Goal: Information Seeking & Learning: Learn about a topic

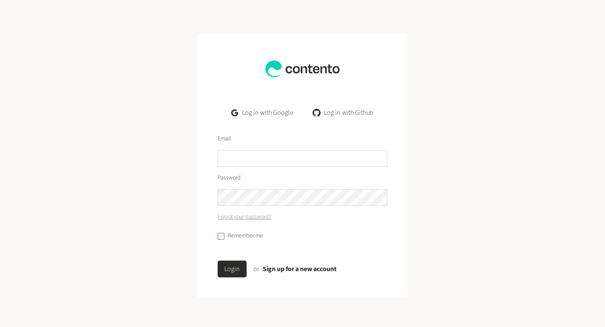
click at [266, 116] on link "Log in with Google" at bounding box center [262, 112] width 75 height 17
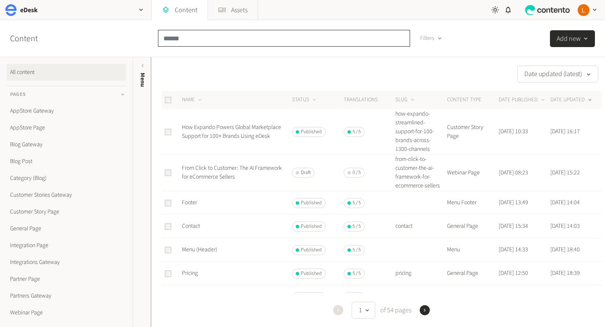
click at [201, 40] on input "text" at bounding box center [284, 38] width 252 height 17
type input "*****"
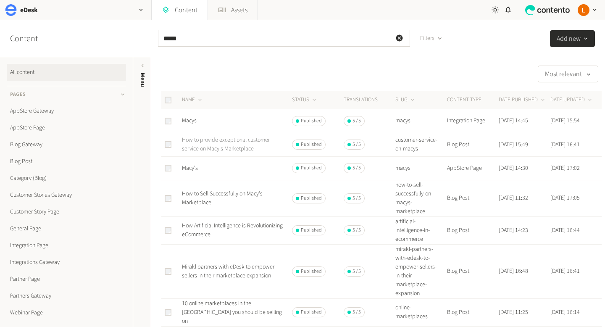
click at [214, 144] on link "How to provide exceptional customer service on Macy's Marketplace" at bounding box center [226, 144] width 88 height 17
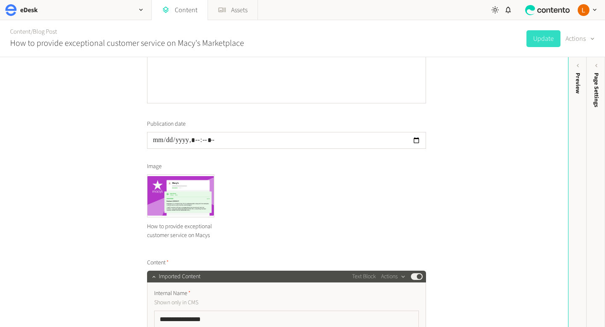
scroll to position [204, 0]
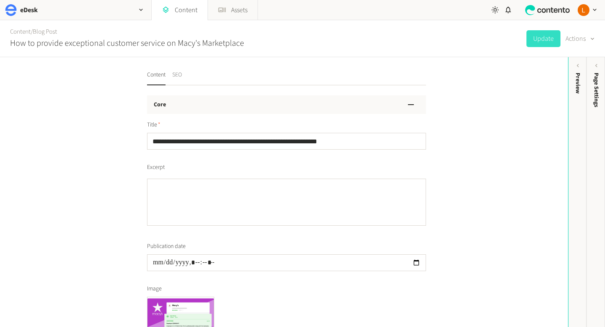
click at [181, 78] on button "SEO" at bounding box center [177, 78] width 10 height 15
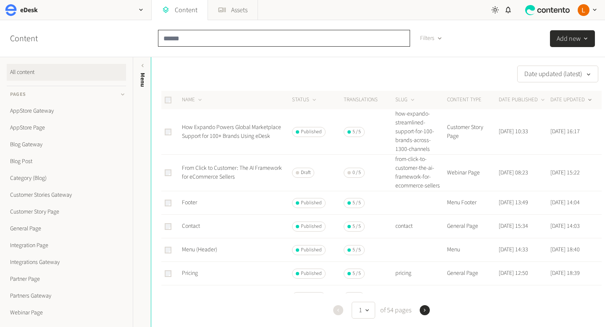
click at [222, 43] on input "text" at bounding box center [284, 38] width 252 height 17
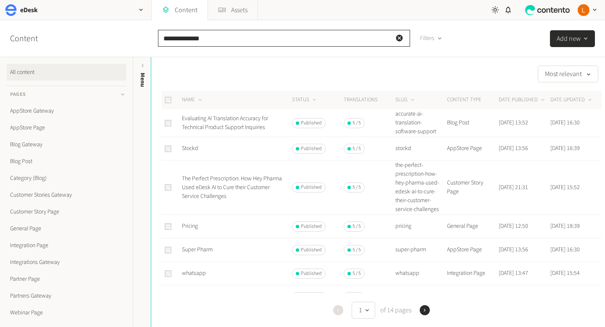
click at [170, 39] on input "**********" at bounding box center [284, 38] width 252 height 17
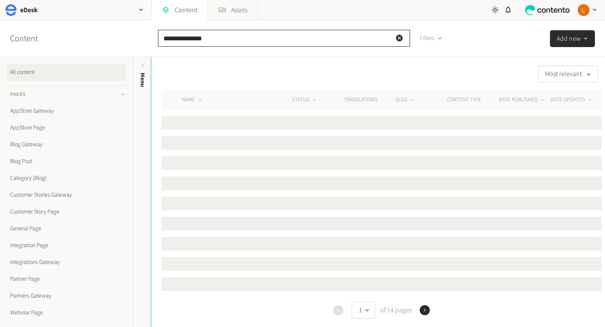
click at [167, 39] on input "**********" at bounding box center [284, 38] width 252 height 17
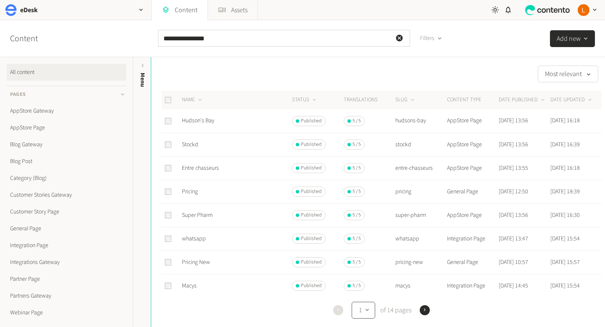
click at [370, 309] on icon "button" at bounding box center [367, 310] width 7 height 8
click at [368, 227] on button "2" at bounding box center [365, 224] width 20 height 17
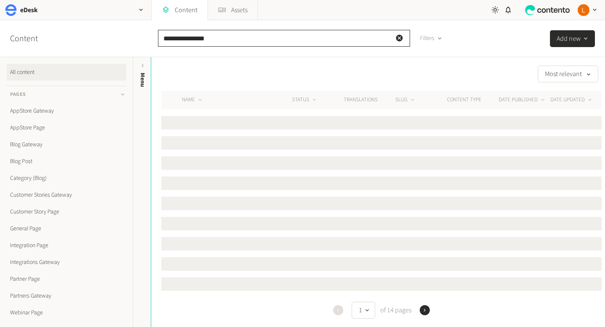
click at [173, 39] on input "**********" at bounding box center [284, 38] width 252 height 17
click at [169, 39] on input "**********" at bounding box center [284, 38] width 252 height 17
click at [271, 46] on input "**********" at bounding box center [284, 38] width 252 height 17
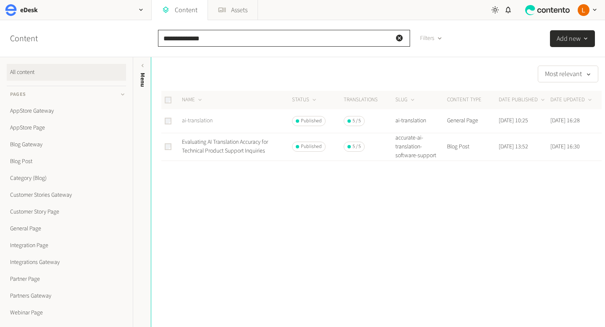
type input "**********"
click at [195, 123] on link "ai-translation" at bounding box center [197, 120] width 31 height 8
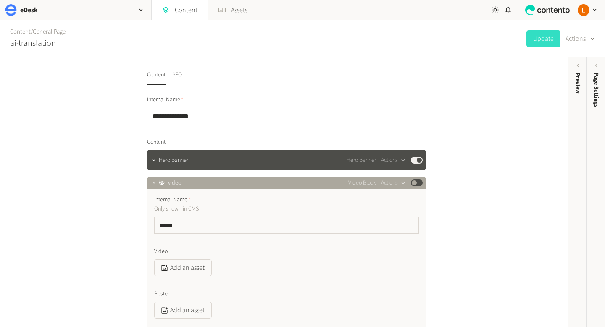
click at [183, 71] on nav "Content SEO" at bounding box center [286, 78] width 279 height 15
click at [180, 75] on button "SEO" at bounding box center [177, 78] width 10 height 15
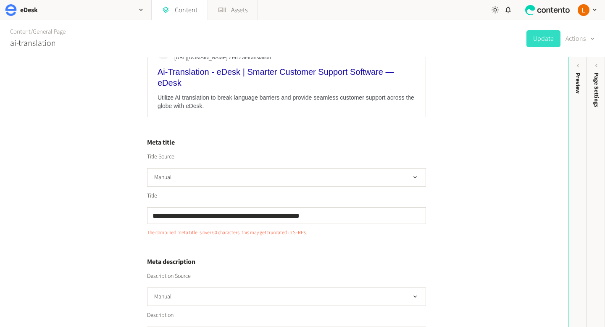
scroll to position [120, 0]
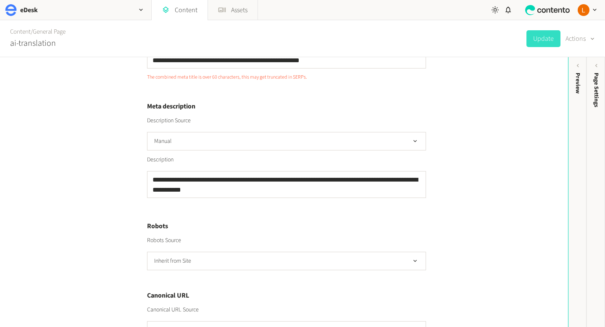
scroll to position [285, 0]
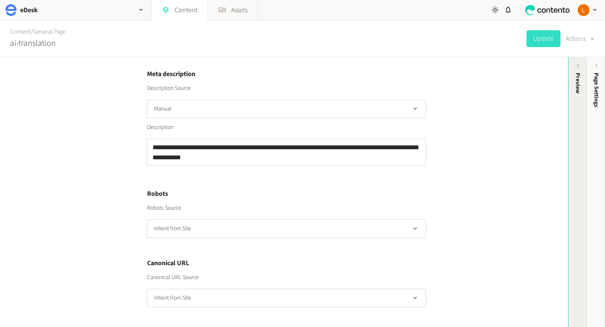
click at [578, 79] on div "Preview" at bounding box center [577, 83] width 9 height 21
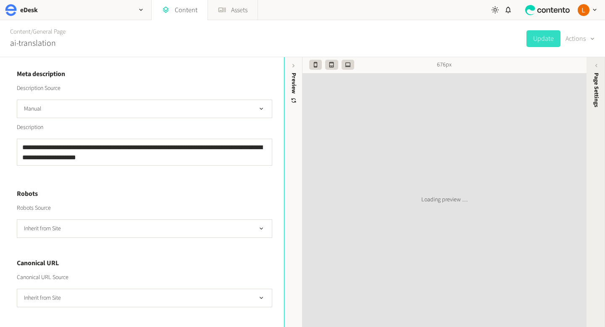
click at [596, 76] on span "Page Settings" at bounding box center [596, 90] width 9 height 34
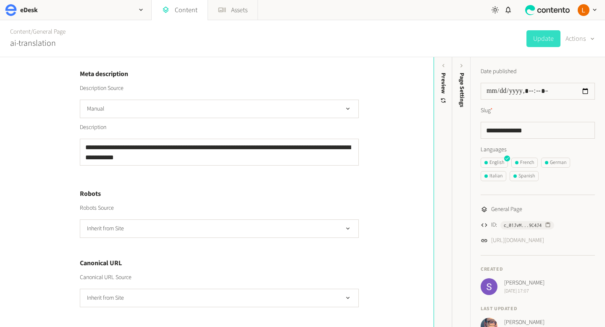
scroll to position [18, 0]
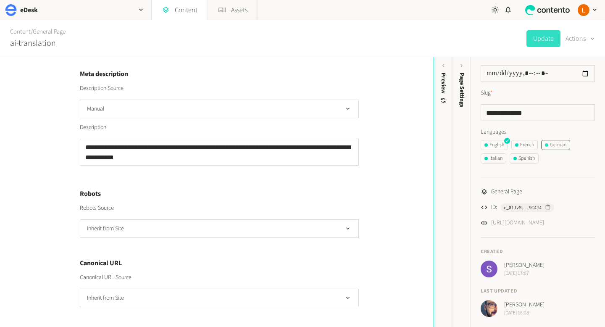
click at [559, 144] on div "German" at bounding box center [555, 145] width 21 height 8
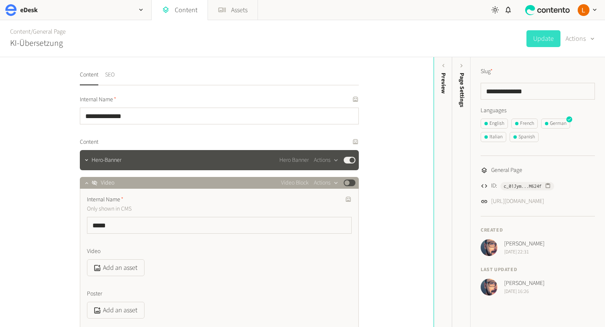
click at [112, 77] on button "SEO" at bounding box center [110, 78] width 10 height 15
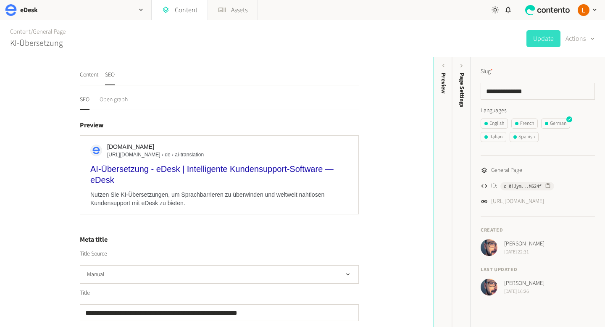
click at [113, 100] on button "Open graph" at bounding box center [114, 102] width 28 height 15
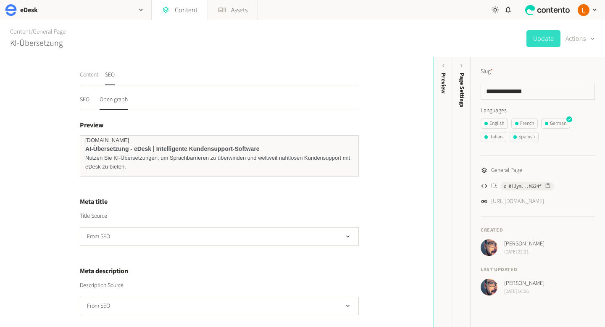
click at [90, 76] on button "Content" at bounding box center [89, 78] width 18 height 15
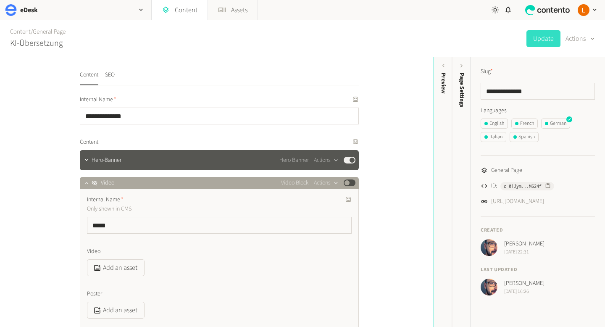
click at [230, 162] on div "Hero-Banner Hero Banner Actions Published" at bounding box center [224, 160] width 264 height 10
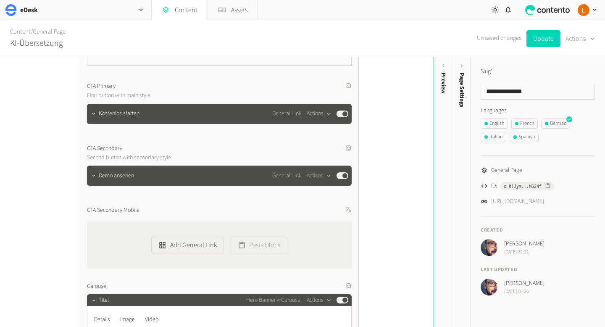
scroll to position [381, 0]
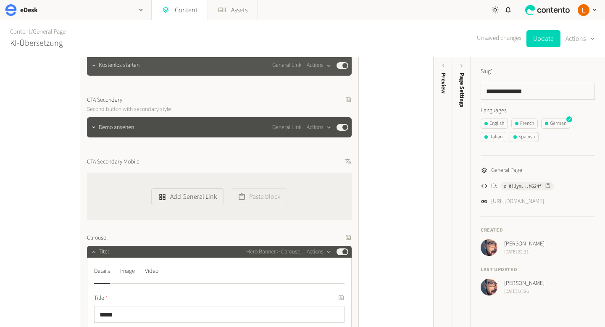
click at [161, 66] on div "Kostenlos starten General Link Actions Published" at bounding box center [224, 65] width 250 height 10
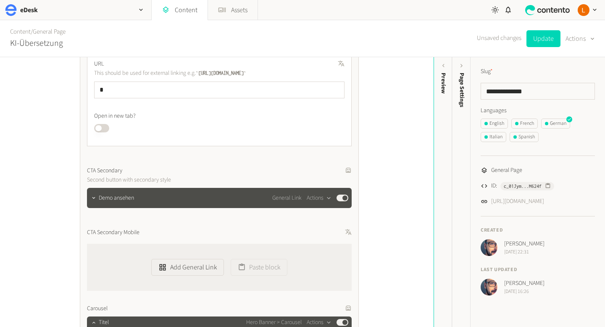
scroll to position [522, 0]
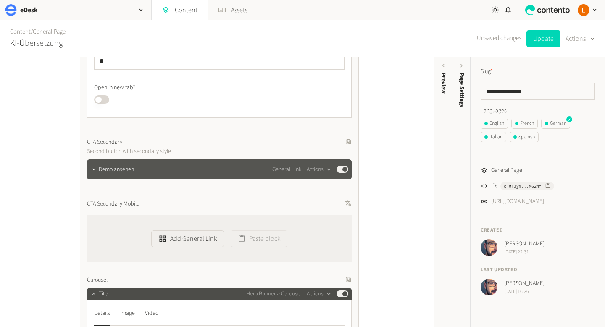
click at [183, 167] on div "Demo ansehen General Link Actions Published" at bounding box center [224, 169] width 250 height 10
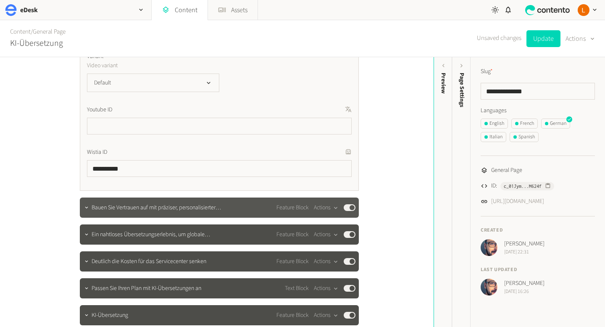
scroll to position [1407, 0]
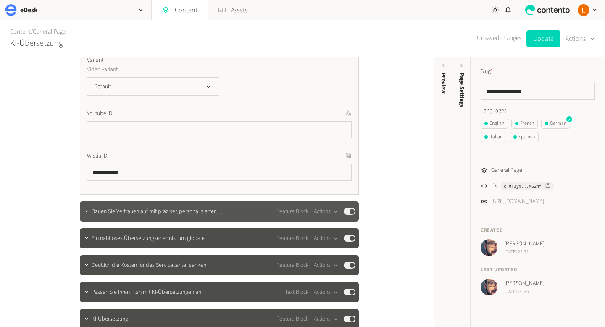
click at [161, 213] on span "Bauen Sie Vertrauen auf mit präziser, personalisierter Unterstützung in jeder S…" at bounding box center [158, 211] width 132 height 9
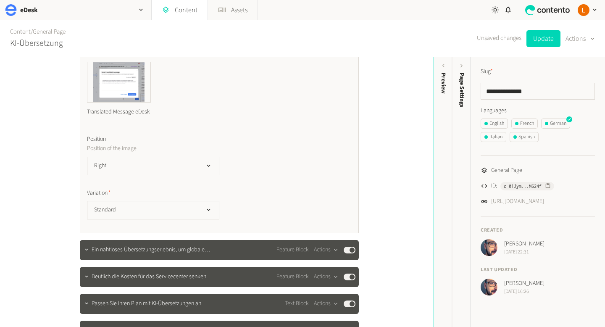
scroll to position [1912, 0]
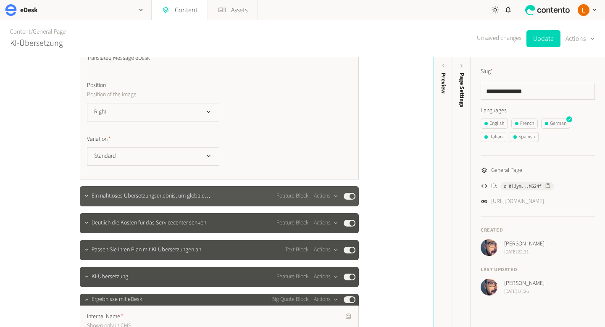
click at [158, 197] on span "Ein nahtloses Übersetzungserlebnis, um globale Kunden zufrieden zu stellen…" at bounding box center [158, 196] width 132 height 9
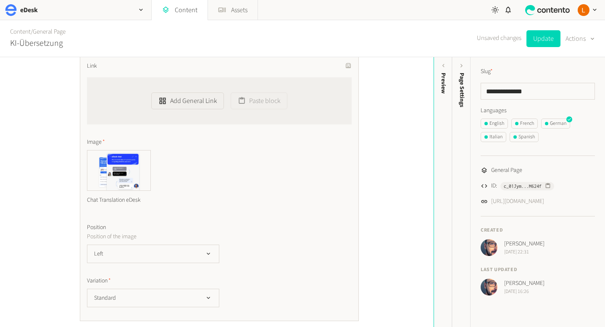
scroll to position [2438, 0]
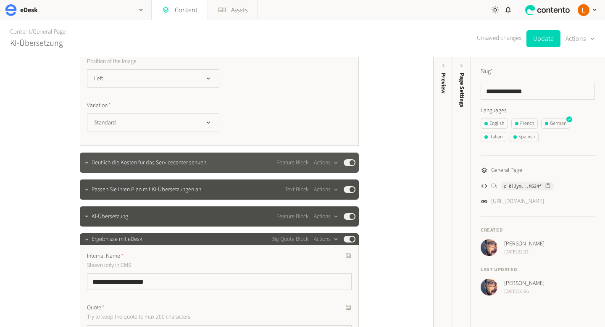
click at [152, 158] on div "Deutlich die Kosten für das Servicecenter senken Feature Block Actions Published" at bounding box center [224, 163] width 264 height 10
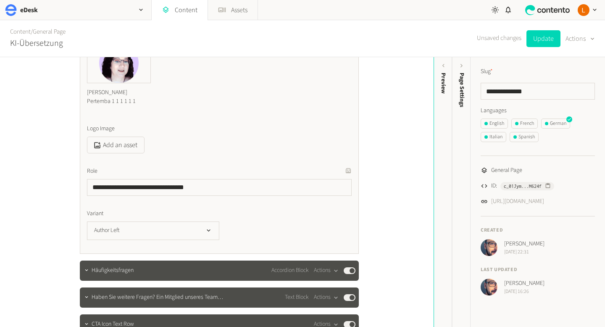
scroll to position [3387, 0]
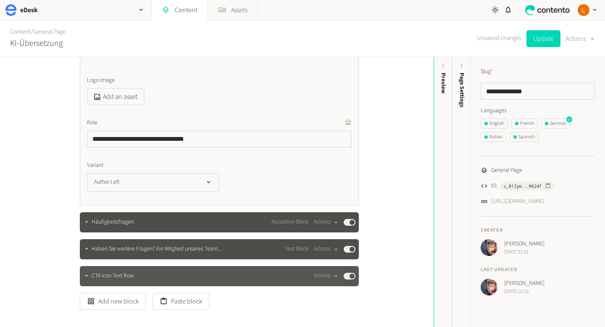
click at [179, 270] on div "CTA Icon Text Row Actions Published" at bounding box center [219, 276] width 279 height 20
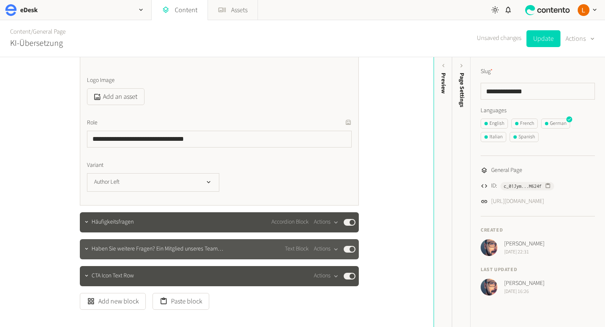
click at [173, 244] on span "Haben Sie weitere Fragen? Ein Mitglied unseres Teams beantwortet sie gern …" at bounding box center [158, 248] width 132 height 9
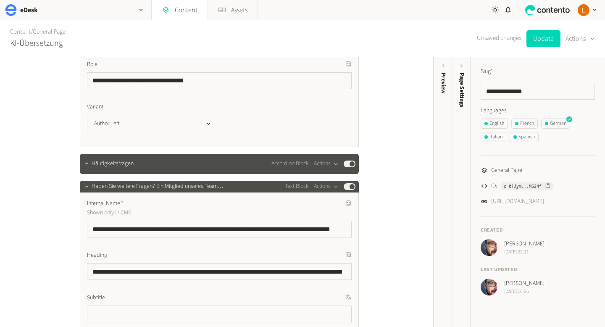
scroll to position [3314, 0]
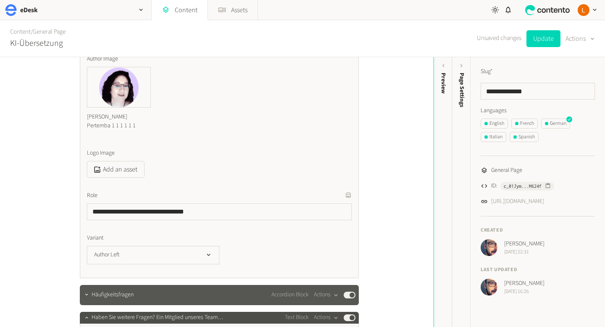
click at [176, 290] on div "Häufigkeitsfragen Accordion Block Actions Published" at bounding box center [224, 295] width 264 height 10
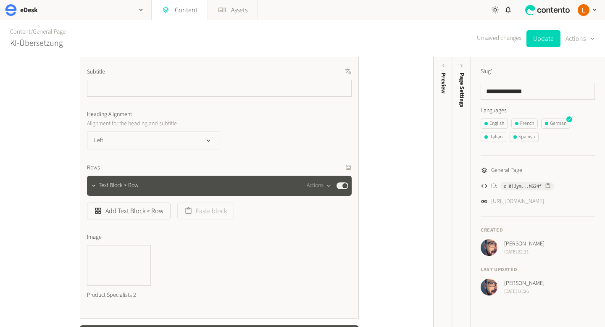
scroll to position [4177, 0]
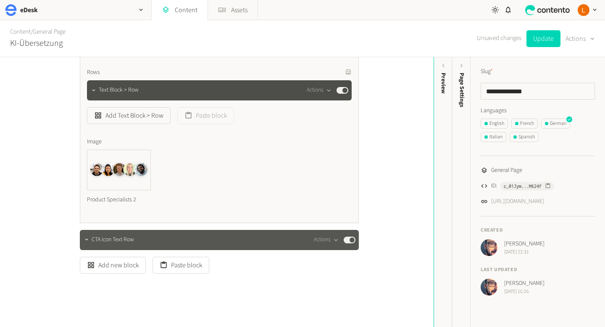
click at [163, 230] on div "CTA Icon Text Row Actions Published" at bounding box center [219, 240] width 279 height 20
click at [131, 235] on span "CTA Icon Text Row" at bounding box center [113, 239] width 42 height 9
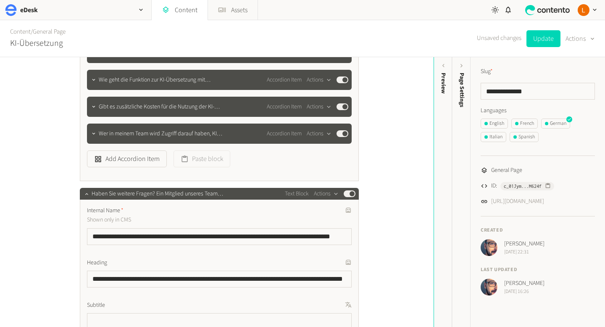
scroll to position [3835, 0]
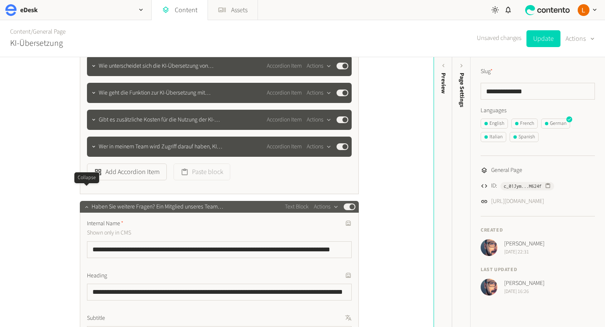
click at [87, 204] on icon "button" at bounding box center [87, 207] width 6 height 6
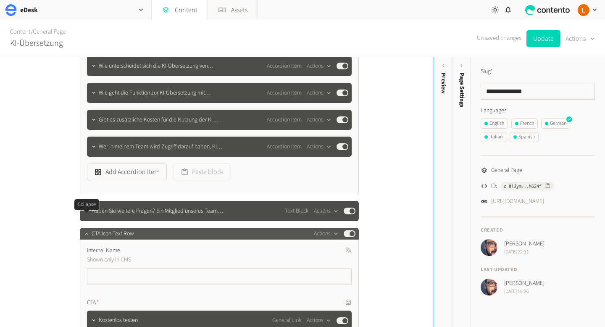
click at [85, 231] on icon "button" at bounding box center [87, 234] width 6 height 6
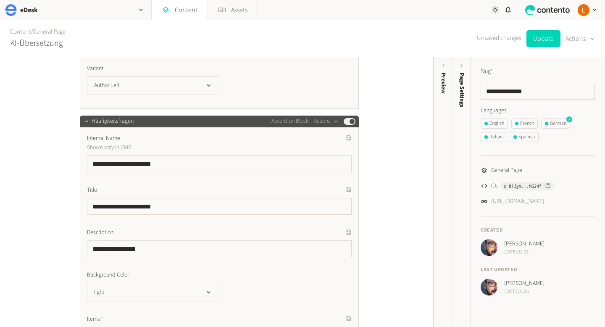
scroll to position [3424, 0]
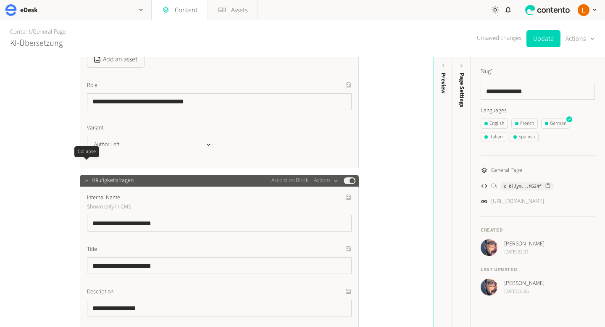
click at [85, 177] on icon "button" at bounding box center [87, 180] width 6 height 6
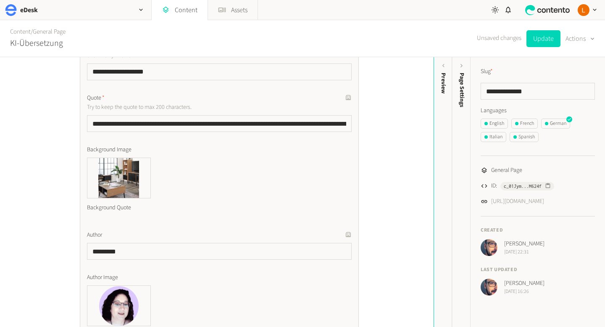
scroll to position [2957, 0]
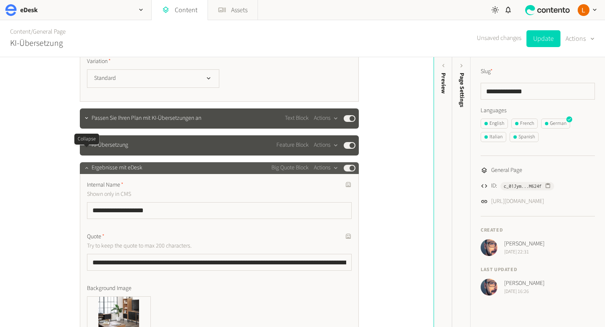
click at [85, 165] on icon "button" at bounding box center [87, 168] width 6 height 6
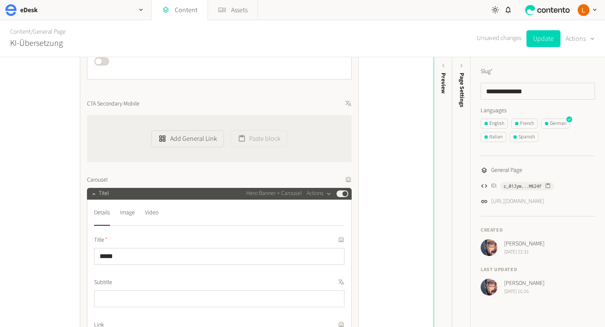
scroll to position [807, 0]
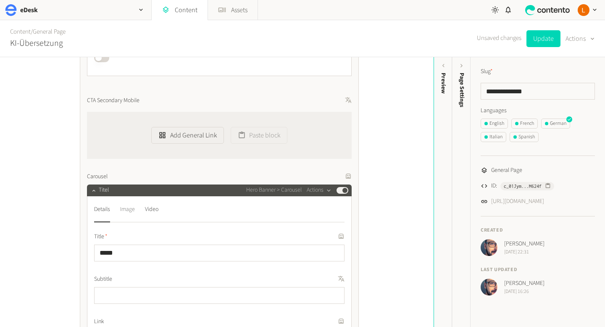
click at [127, 213] on div "Image" at bounding box center [127, 209] width 15 height 13
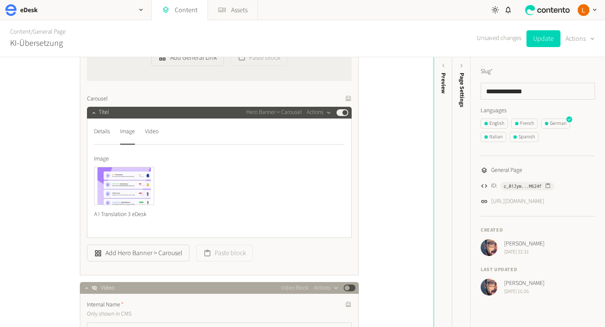
scroll to position [885, 0]
click at [152, 130] on div "Video" at bounding box center [151, 131] width 13 height 13
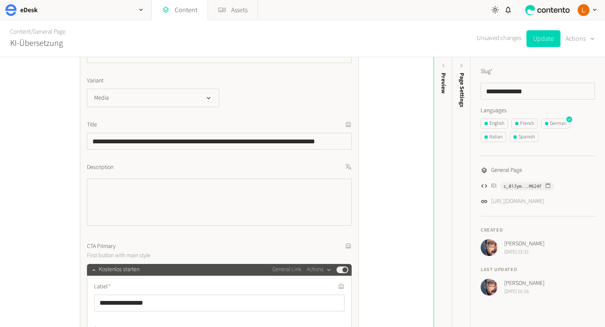
scroll to position [24, 0]
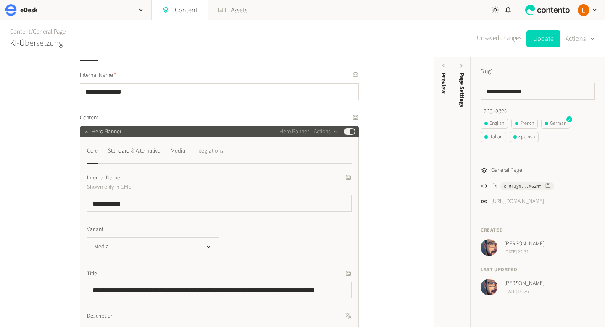
click at [219, 152] on div "Integrations" at bounding box center [209, 150] width 28 height 13
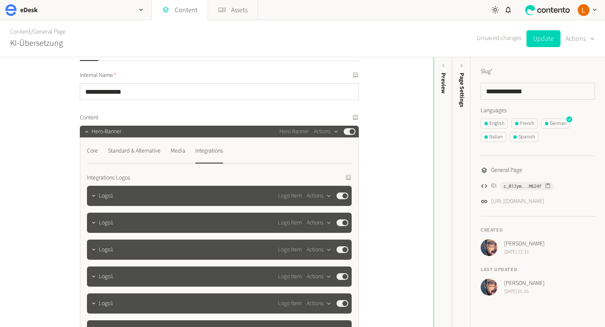
click at [83, 149] on div "Core Standard & Alternative Media Integrations Integrations Logos Generate a tr…" at bounding box center [219, 297] width 279 height 321
click at [87, 149] on div "Core" at bounding box center [92, 150] width 11 height 13
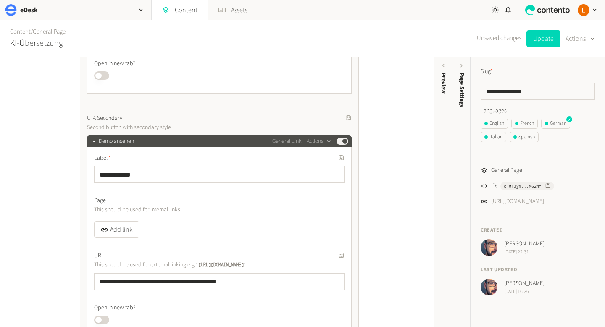
scroll to position [498, 0]
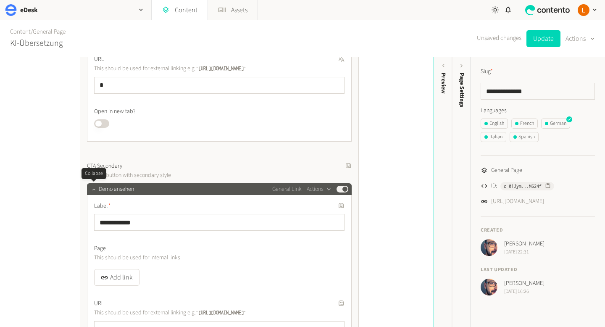
click at [94, 189] on icon "button" at bounding box center [94, 189] width 6 height 6
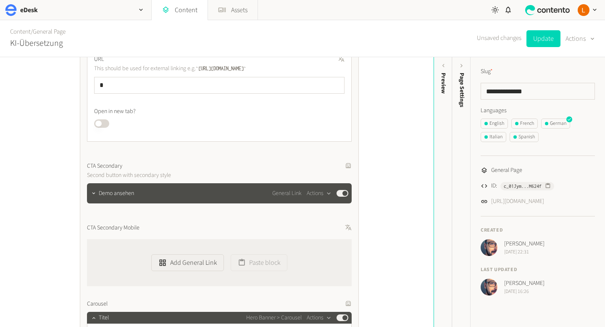
scroll to position [331, 0]
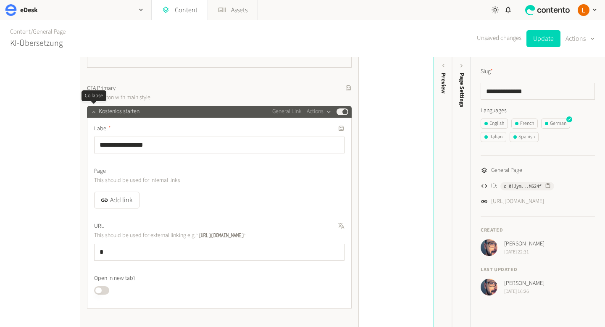
click at [96, 109] on icon "button" at bounding box center [94, 112] width 6 height 6
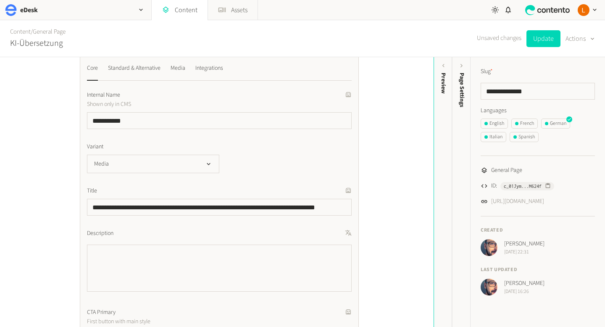
scroll to position [0, 0]
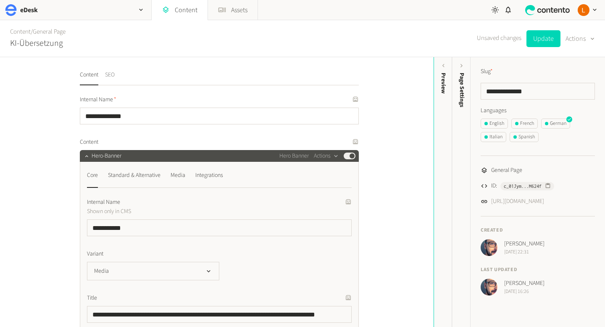
click at [112, 81] on button "SEO" at bounding box center [110, 78] width 10 height 15
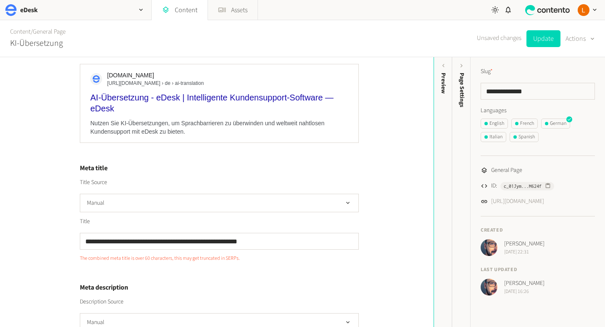
scroll to position [59, 0]
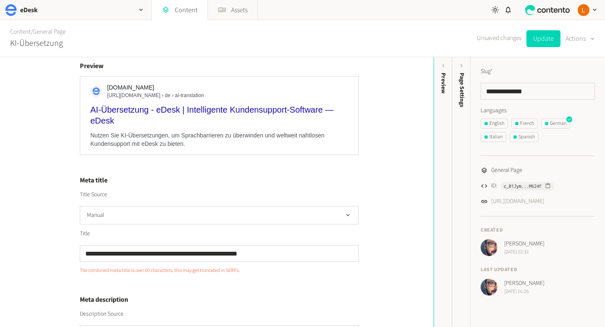
click at [210, 110] on div "AI-Übersetzung - eDesk | Intelligente Kundensupport-Software — eDesk" at bounding box center [219, 115] width 258 height 22
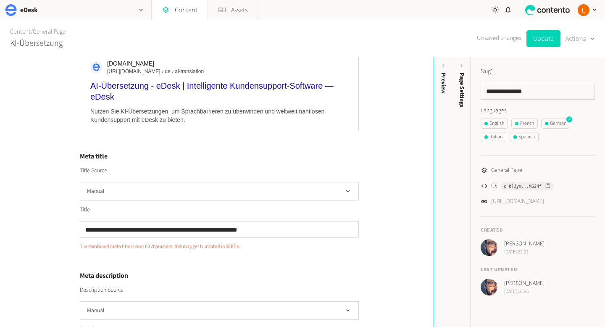
scroll to position [0, 0]
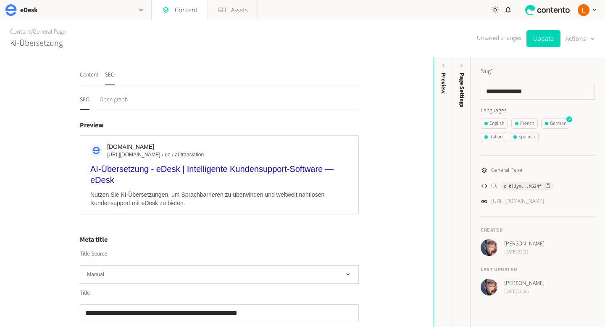
click at [117, 106] on button "Open graph" at bounding box center [114, 102] width 28 height 15
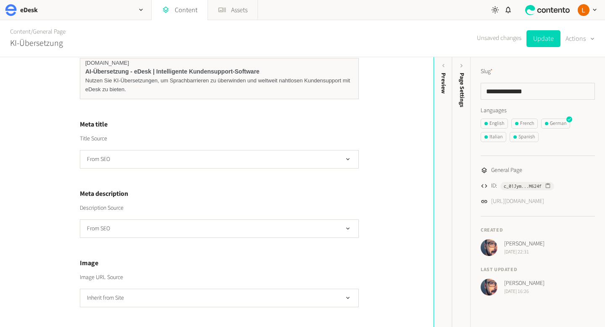
scroll to position [34, 0]
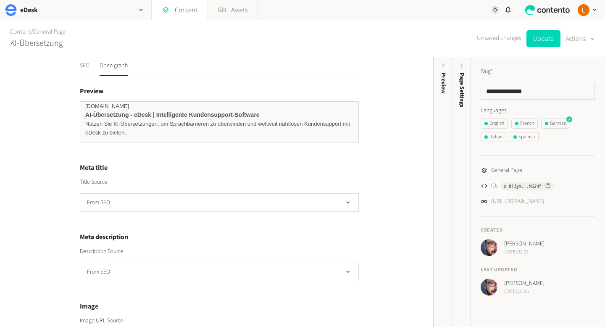
click at [86, 68] on button "SEO" at bounding box center [85, 68] width 10 height 15
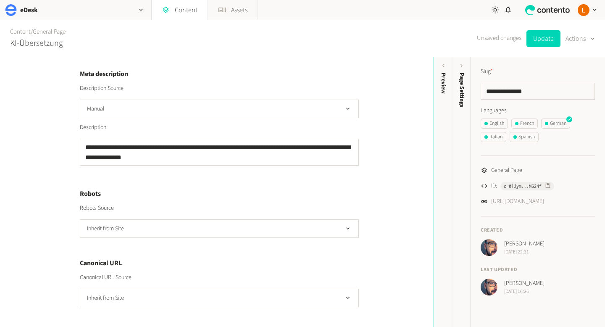
scroll to position [1, 0]
click at [414, 224] on div "**********" at bounding box center [216, 192] width 433 height 270
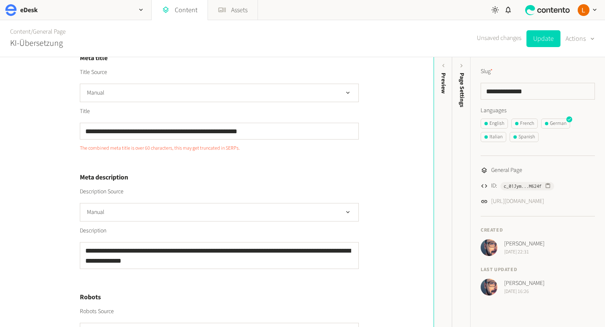
scroll to position [0, 0]
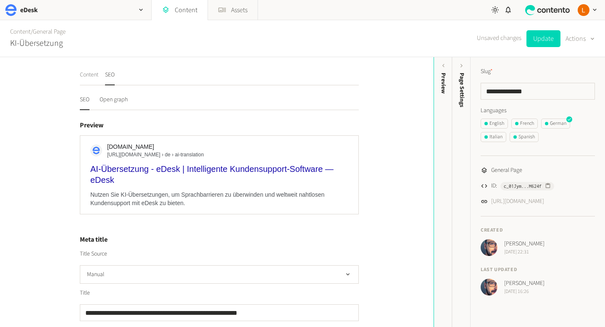
click at [90, 71] on button "Content" at bounding box center [89, 78] width 18 height 15
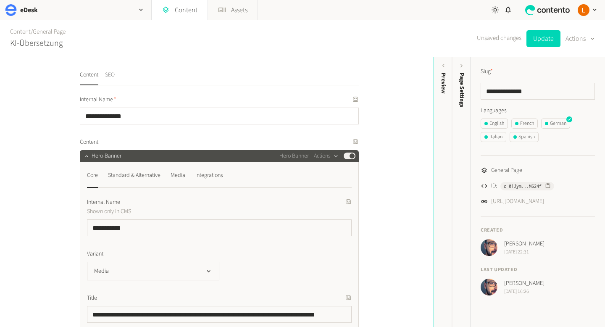
click at [111, 78] on button "SEO" at bounding box center [110, 78] width 10 height 15
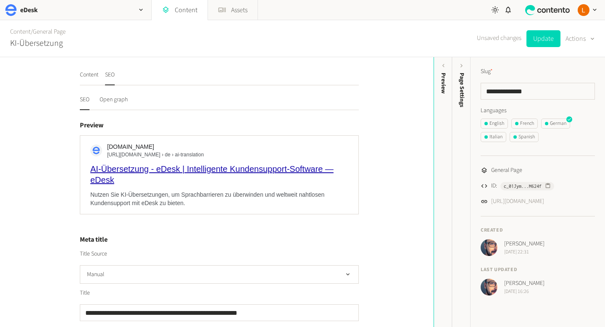
click at [171, 168] on div "AI-Übersetzung - eDesk | Intelligente Kundensupport-Software — eDesk" at bounding box center [219, 174] width 258 height 22
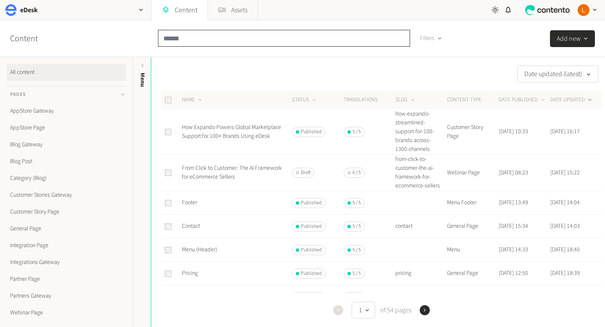
click at [215, 39] on input "text" at bounding box center [284, 38] width 252 height 17
type input "********"
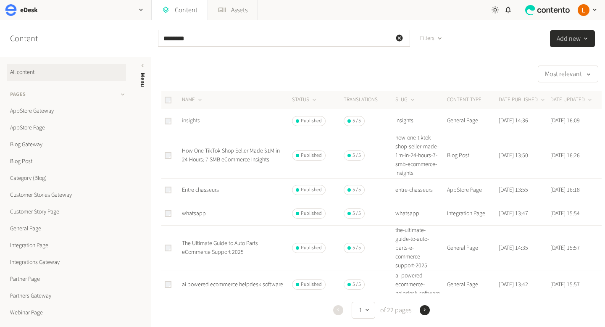
click at [192, 121] on link "insights" at bounding box center [191, 120] width 18 height 8
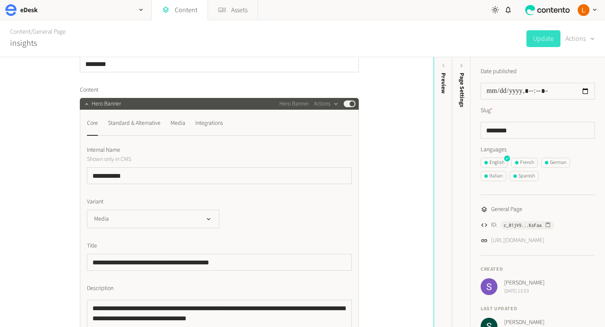
scroll to position [55, 0]
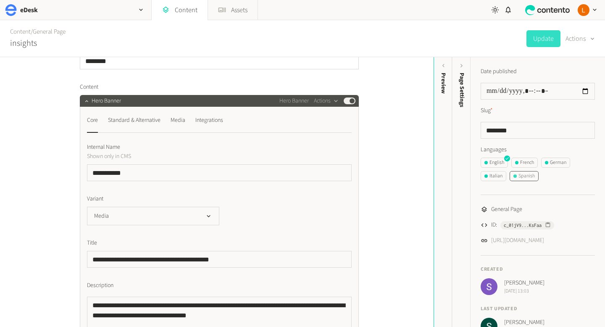
click at [528, 178] on div "Spanish" at bounding box center [523, 176] width 21 height 8
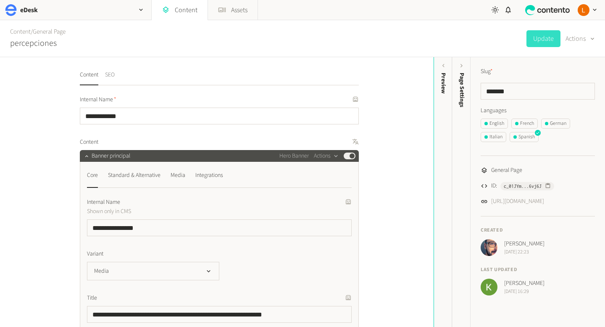
click at [115, 76] on button "SEO" at bounding box center [110, 78] width 10 height 15
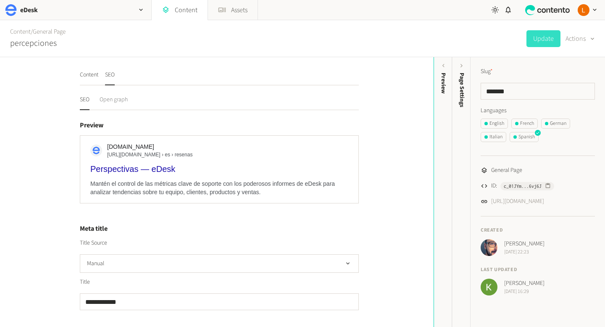
click at [123, 105] on button "Open graph" at bounding box center [114, 102] width 28 height 15
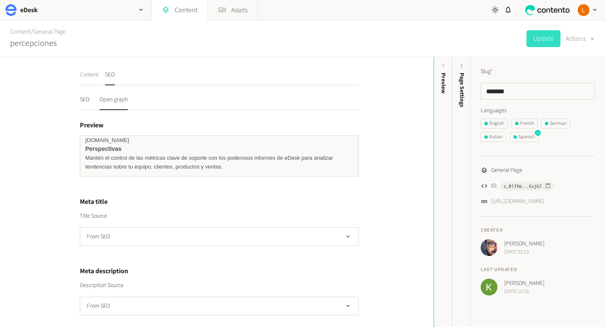
click at [88, 73] on button "Content" at bounding box center [89, 78] width 18 height 15
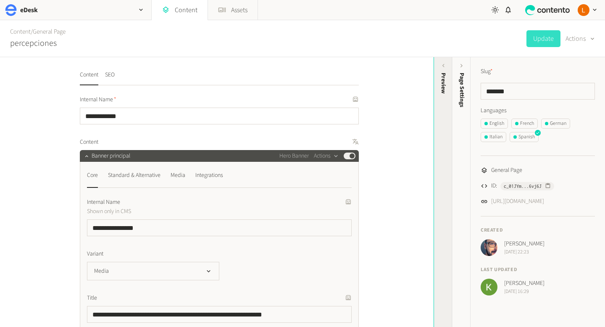
click at [444, 108] on div "Preview" at bounding box center [443, 137] width 18 height 151
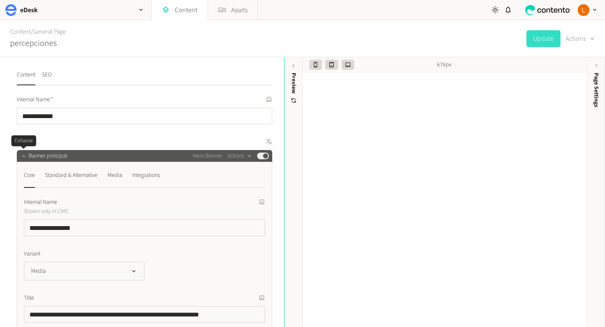
click at [21, 155] on icon "button" at bounding box center [24, 156] width 6 height 6
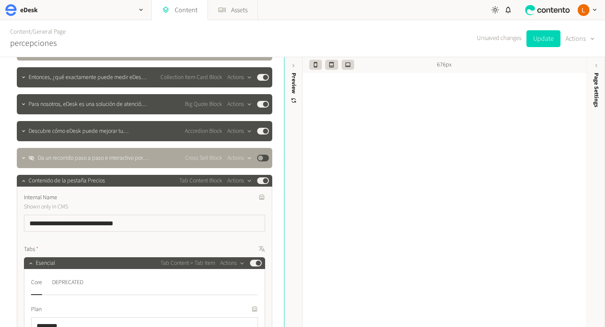
scroll to position [239, 0]
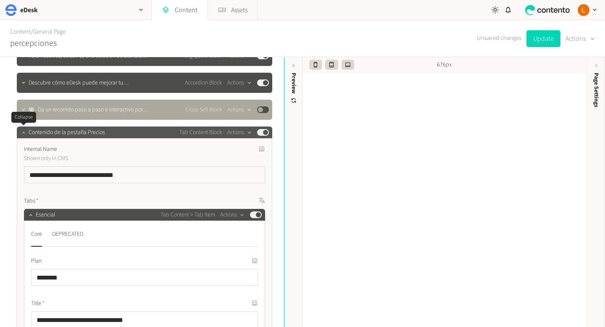
click at [22, 132] on icon "button" at bounding box center [24, 132] width 6 height 6
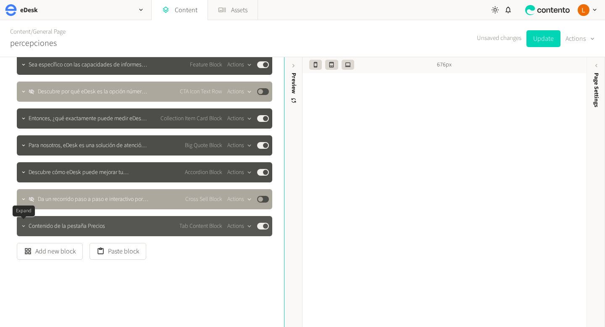
scroll to position [149, 0]
click at [24, 229] on icon "button" at bounding box center [24, 226] width 6 height 6
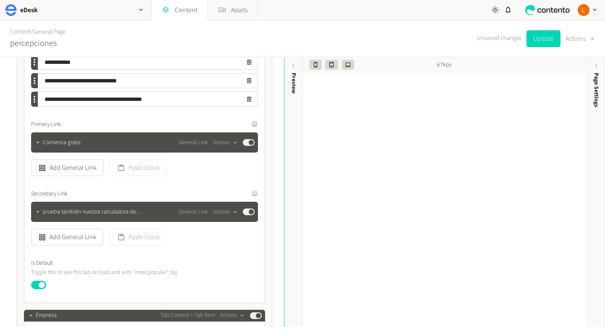
scroll to position [3359, 0]
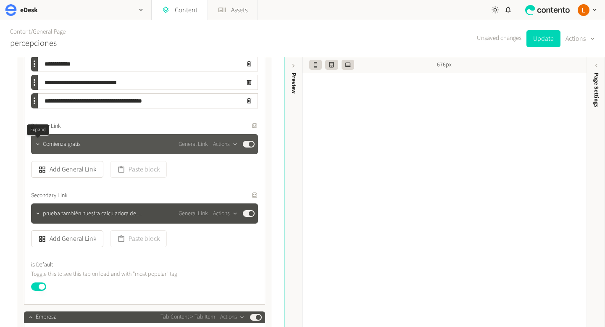
click at [39, 144] on icon "button" at bounding box center [38, 144] width 6 height 6
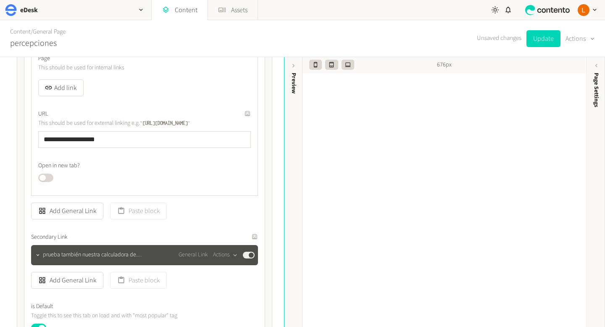
scroll to position [3484, 0]
